Goal: Find contact information: Find contact information

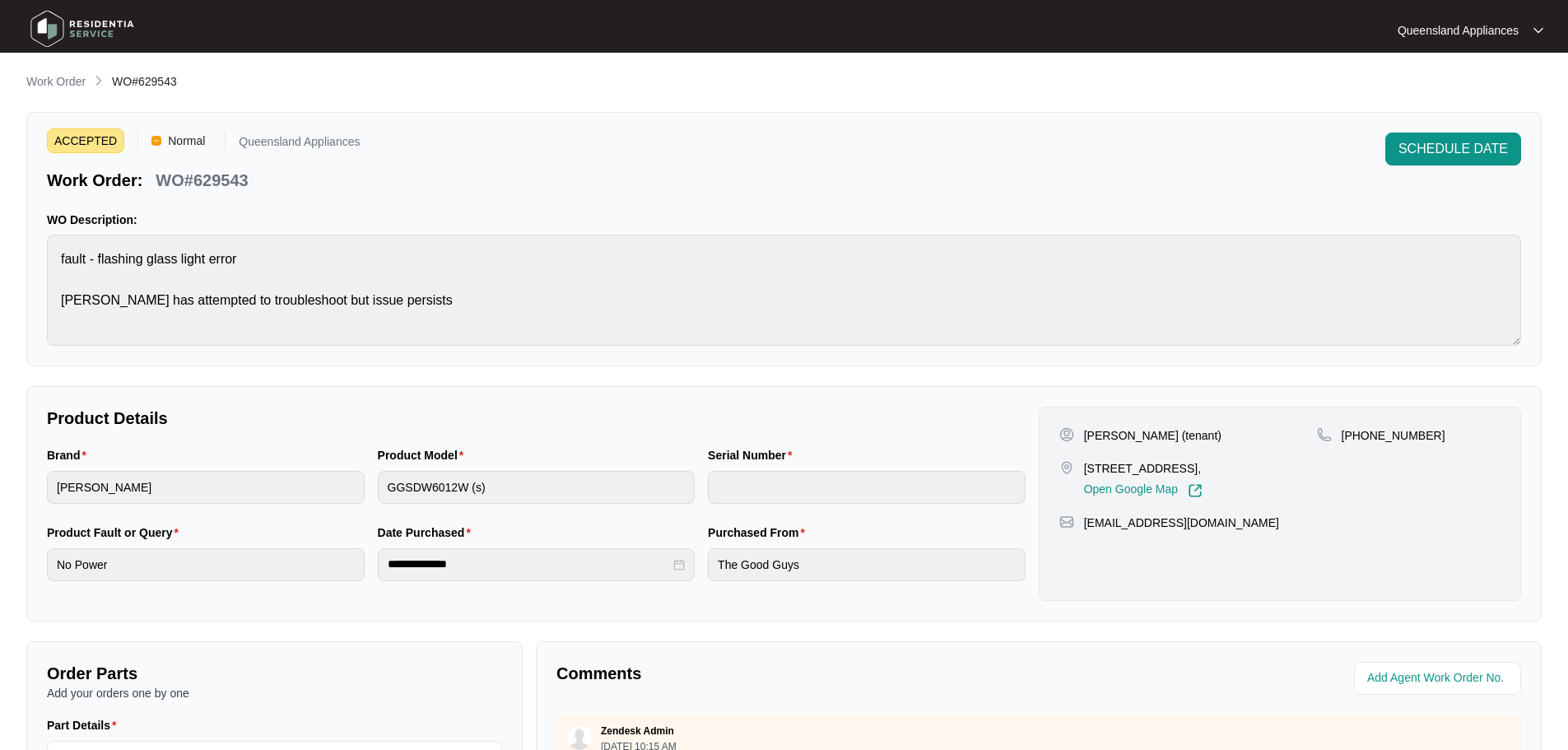
click at [59, 70] on main "**********" at bounding box center [784, 546] width 1568 height 1092
drag, startPoint x: 59, startPoint y: 89, endPoint x: 74, endPoint y: 87, distance: 15.1
click at [59, 89] on p "Work Order" at bounding box center [56, 81] width 59 height 16
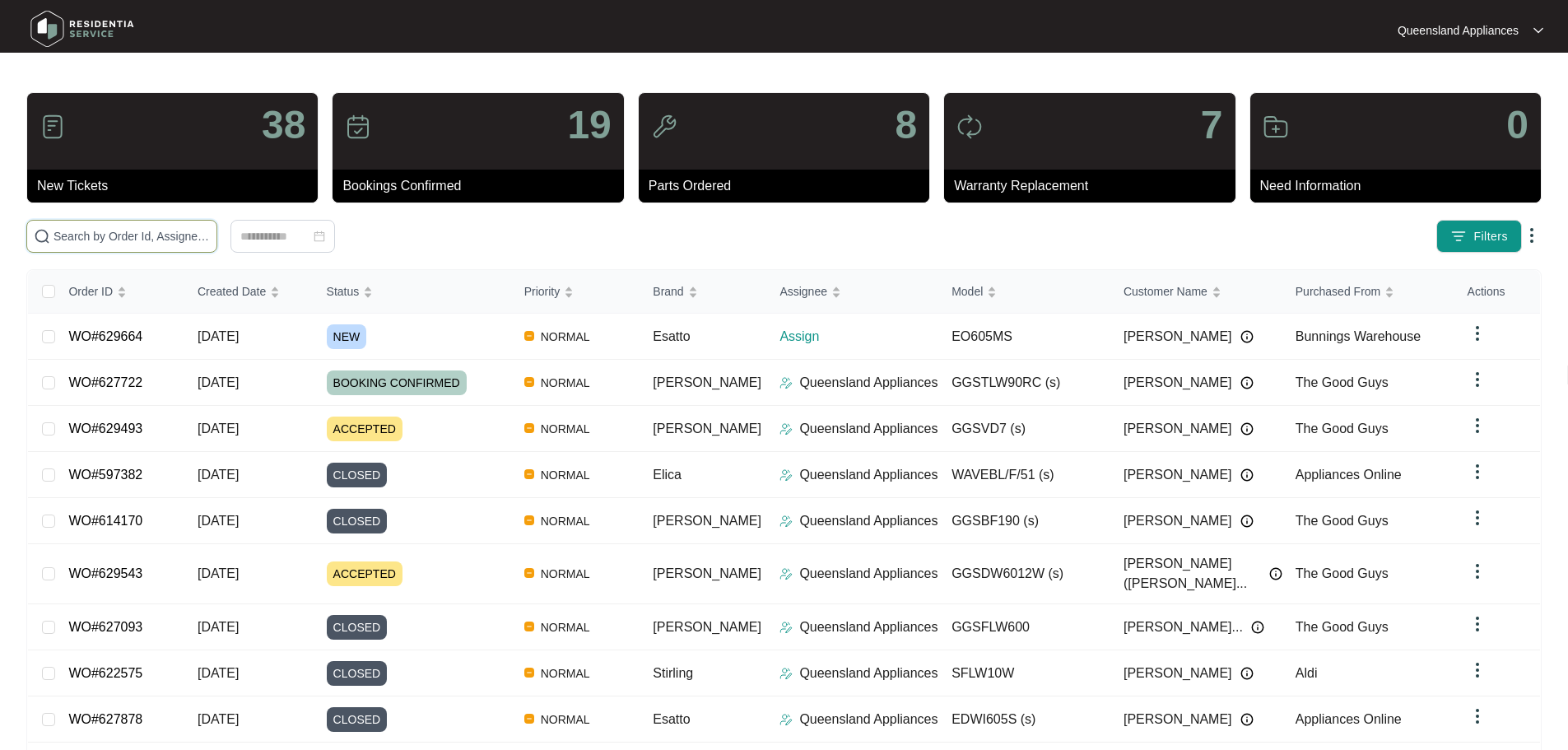
click at [210, 242] on input "text" at bounding box center [132, 236] width 156 height 18
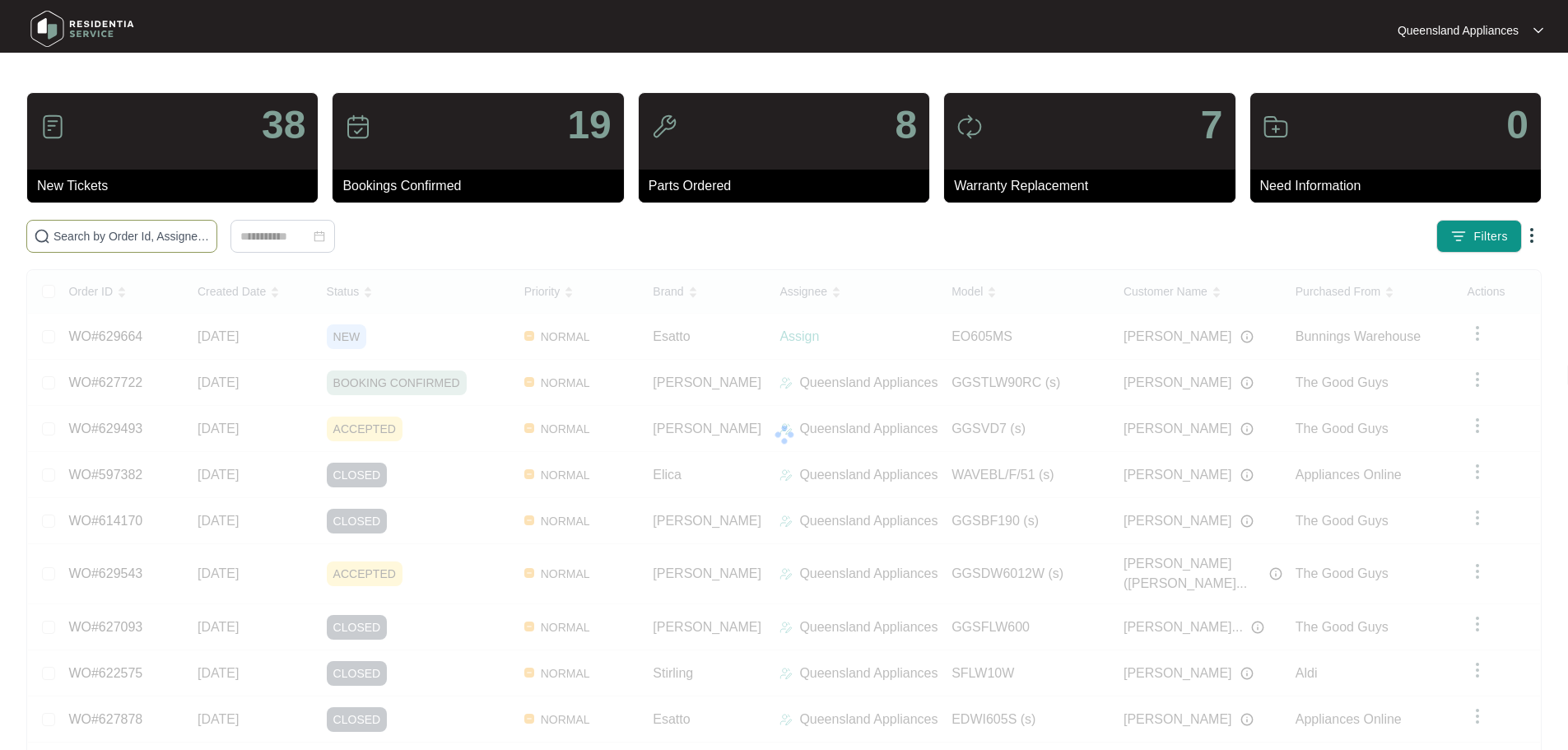
paste input "628741"
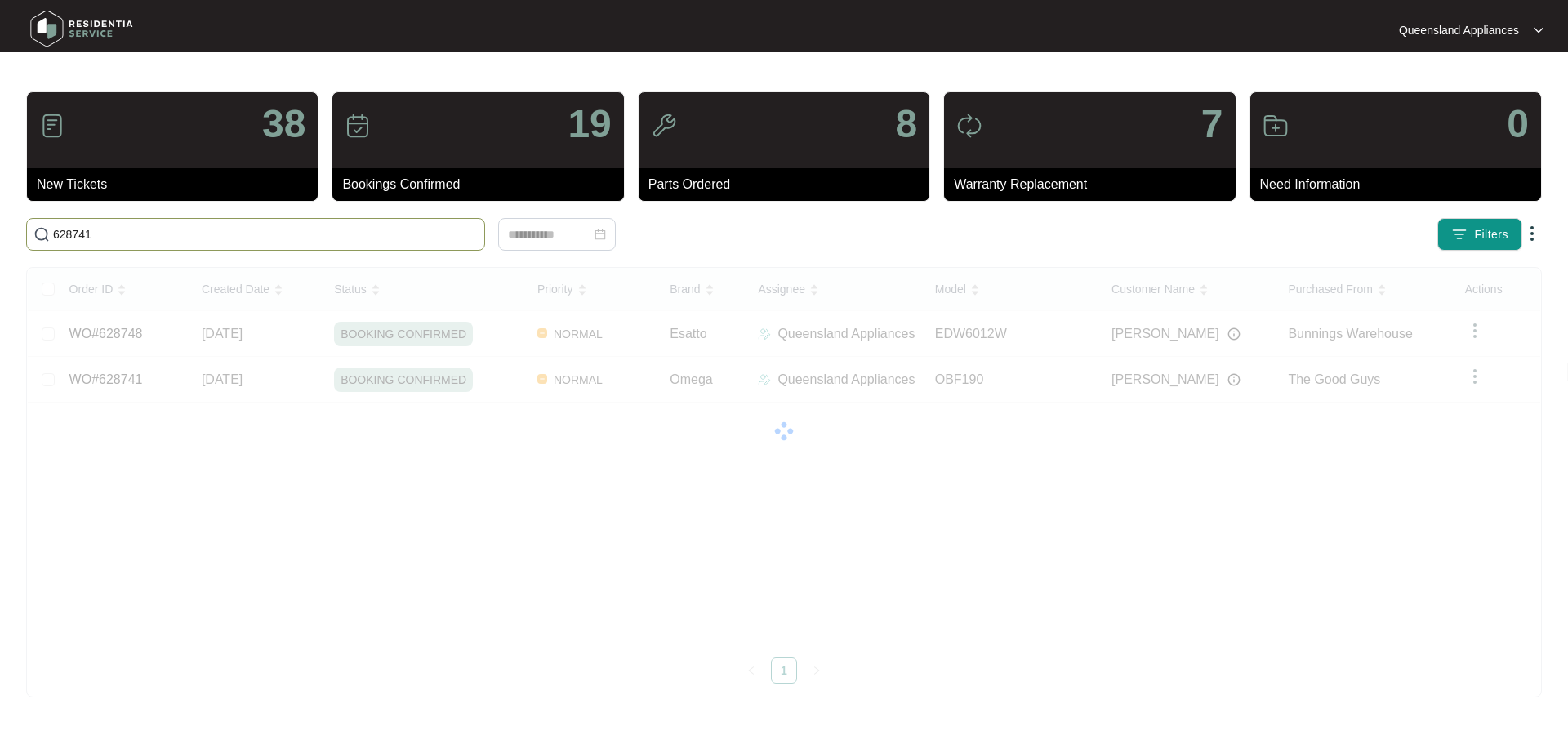
type input "628741"
click at [482, 382] on div at bounding box center [784, 431] width 1512 height 327
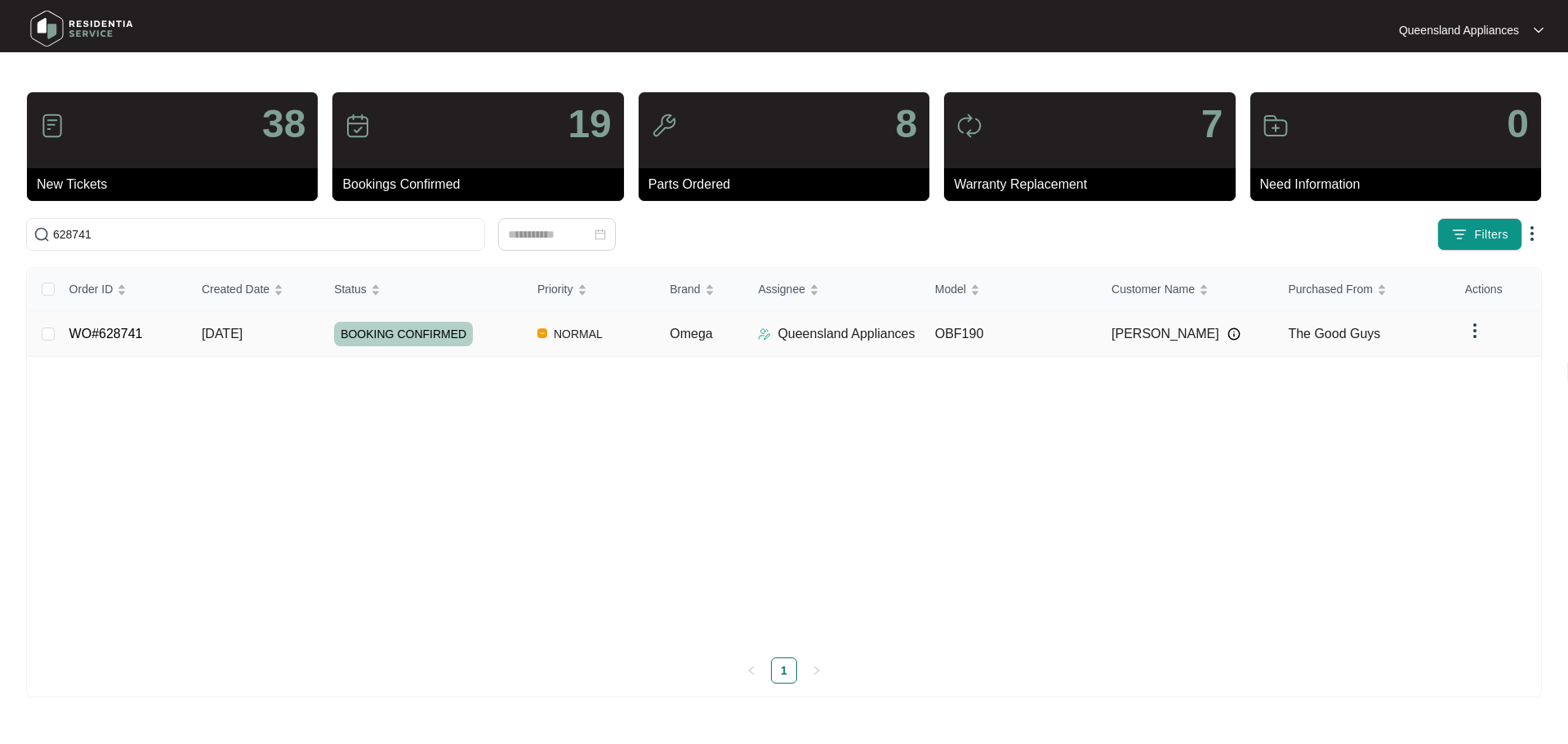
click at [533, 334] on td "NORMAL" at bounding box center [590, 334] width 132 height 45
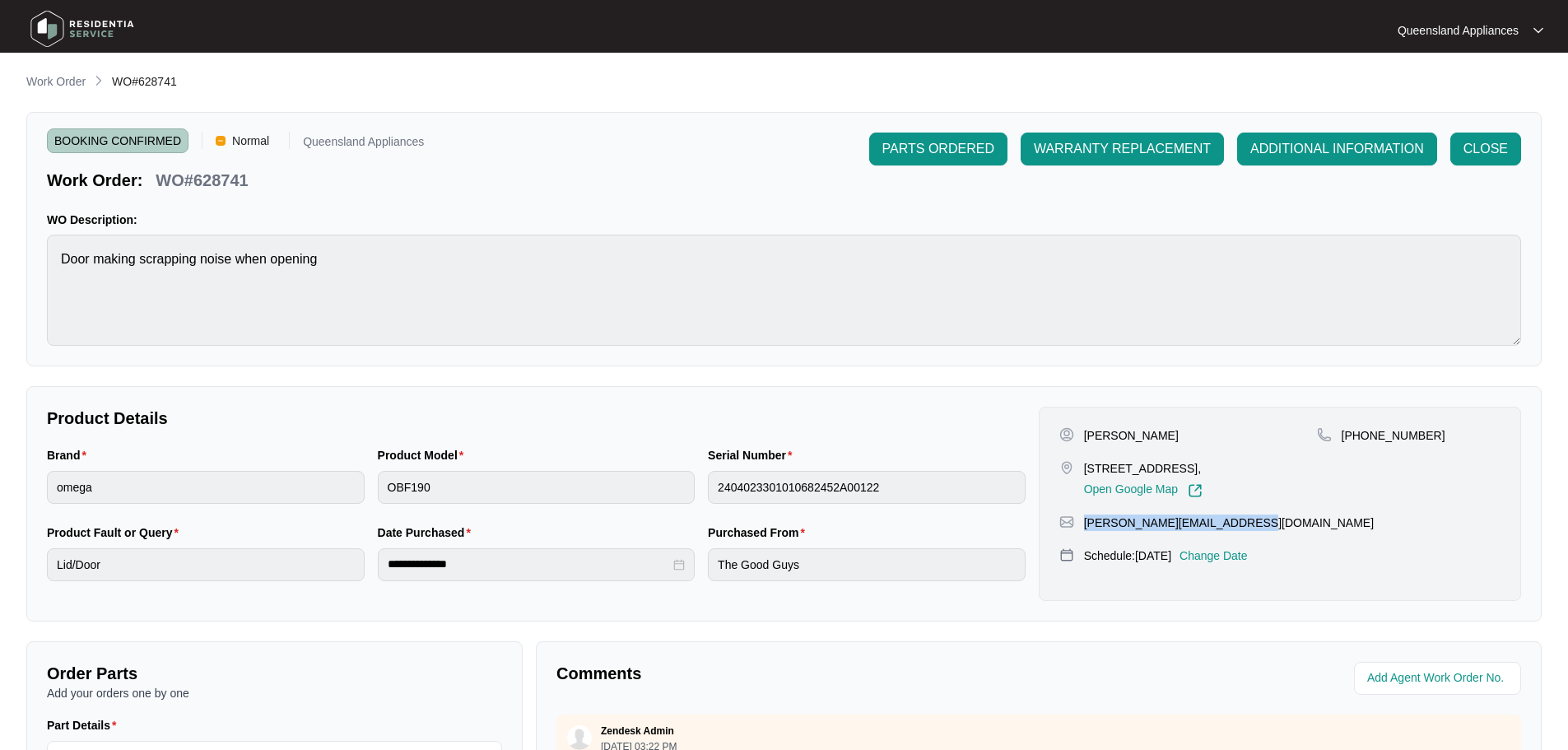
drag, startPoint x: 1254, startPoint y: 524, endPoint x: 1087, endPoint y: 531, distance: 167.1
click at [1087, 531] on div "[PERSON_NAME][EMAIL_ADDRESS][DOMAIN_NAME]" at bounding box center [1280, 522] width 441 height 16
copy p "[PERSON_NAME][EMAIL_ADDRESS][DOMAIN_NAME]"
drag, startPoint x: 1359, startPoint y: 431, endPoint x: 1447, endPoint y: 431, distance: 88.0
click at [1447, 431] on div "[PHONE_NUMBER]" at bounding box center [1409, 435] width 183 height 16
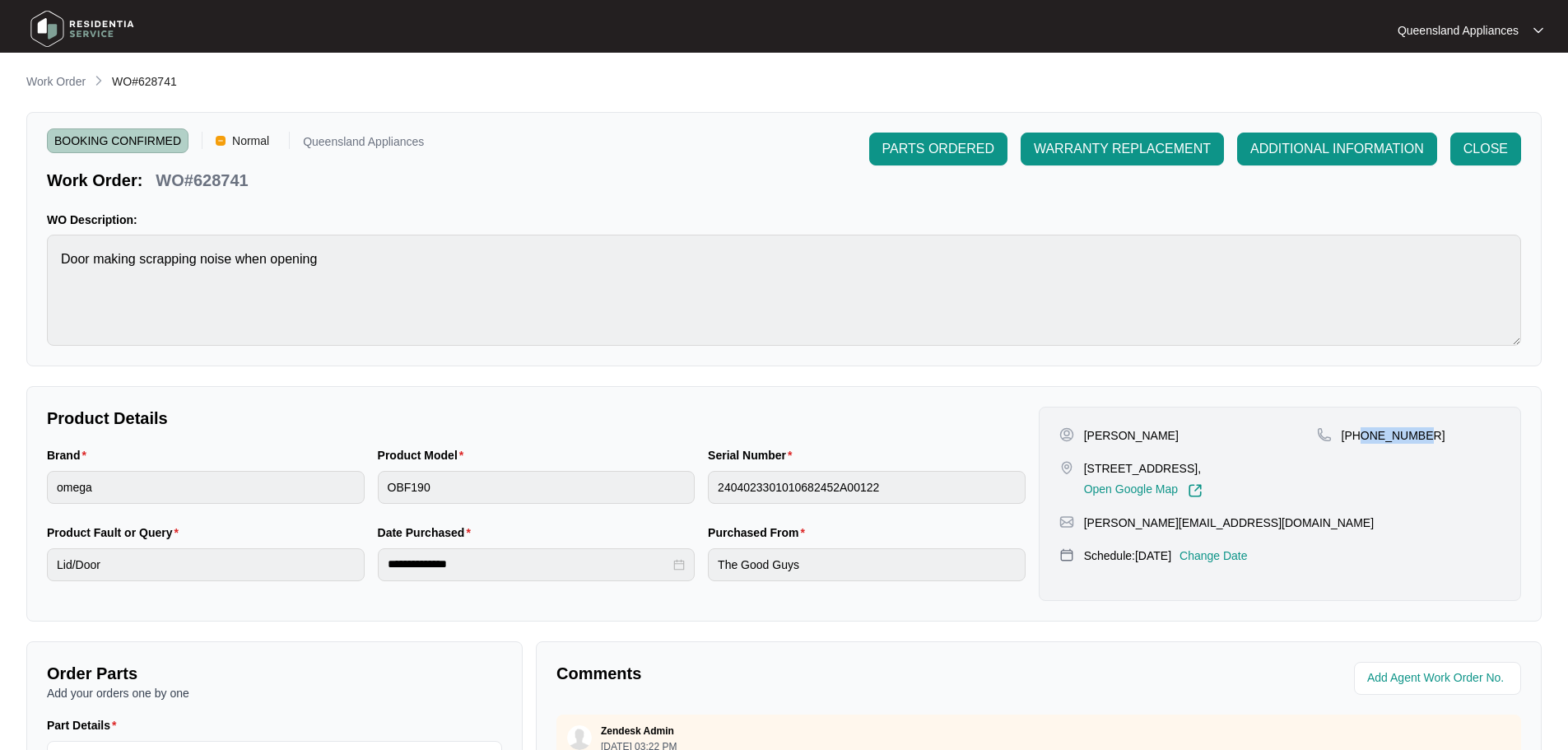
copy p "732060171"
click at [1307, 565] on div "[PERSON_NAME] [STREET_ADDRESS], Open Google Map [PHONE_NUMBER] [PERSON_NAME][EM…" at bounding box center [1280, 504] width 482 height 195
drag, startPoint x: 1340, startPoint y: 434, endPoint x: 1450, endPoint y: 423, distance: 110.5
click at [1450, 423] on div "[PERSON_NAME] [STREET_ADDRESS], Open Google Map [PHONE_NUMBER] [PERSON_NAME][EM…" at bounding box center [1280, 504] width 482 height 195
click at [1086, 663] on div at bounding box center [1284, 679] width 476 height 33
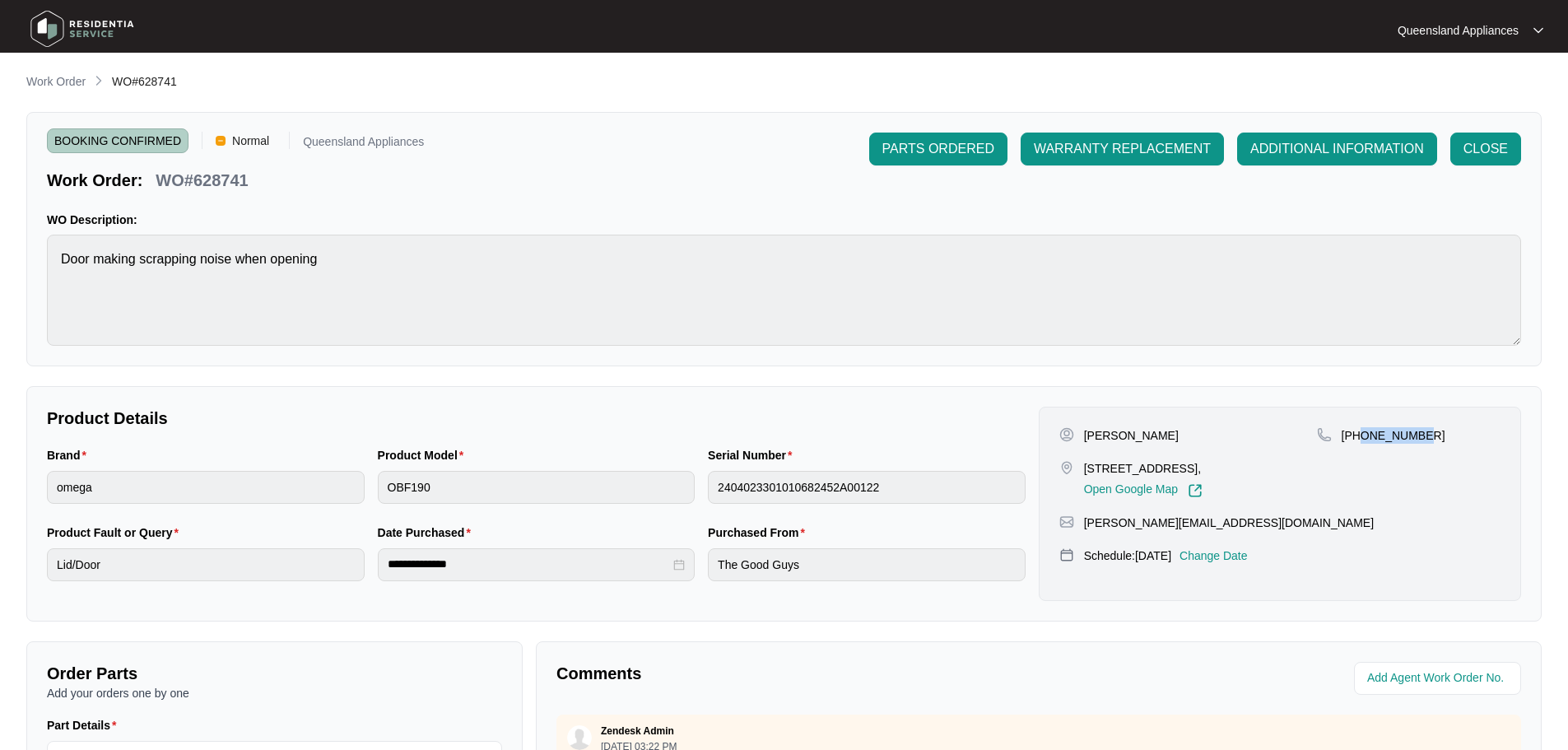
drag, startPoint x: 1363, startPoint y: 431, endPoint x: 1432, endPoint y: 425, distance: 69.3
click at [1432, 425] on div "[PERSON_NAME] [STREET_ADDRESS], Open Google Map [PHONE_NUMBER] [PERSON_NAME][EM…" at bounding box center [1280, 504] width 482 height 195
